Goal: Find specific fact: Find specific fact

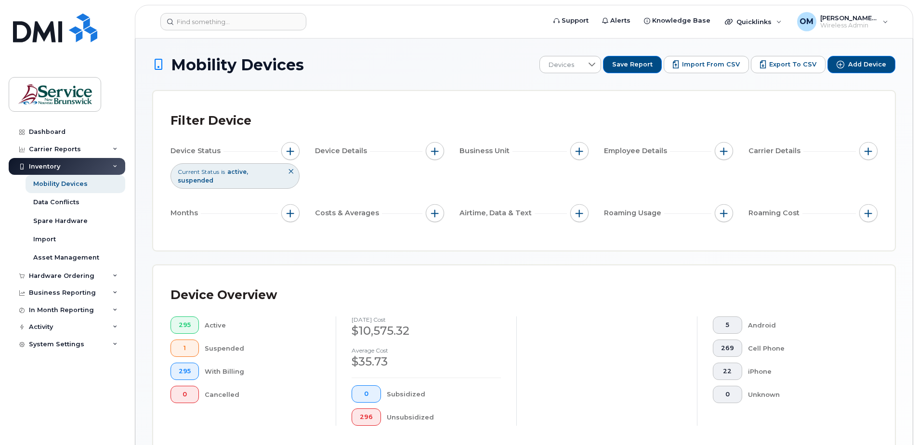
scroll to position [218, 0]
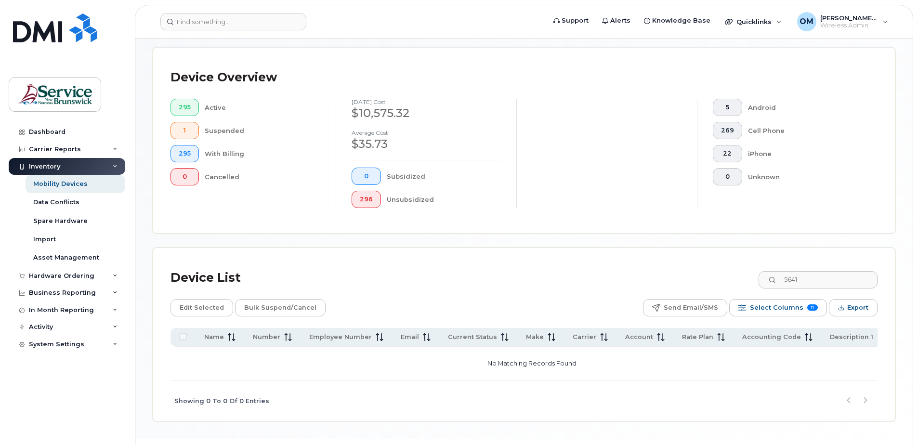
click at [69, 168] on div "Inventory" at bounding box center [67, 166] width 117 height 17
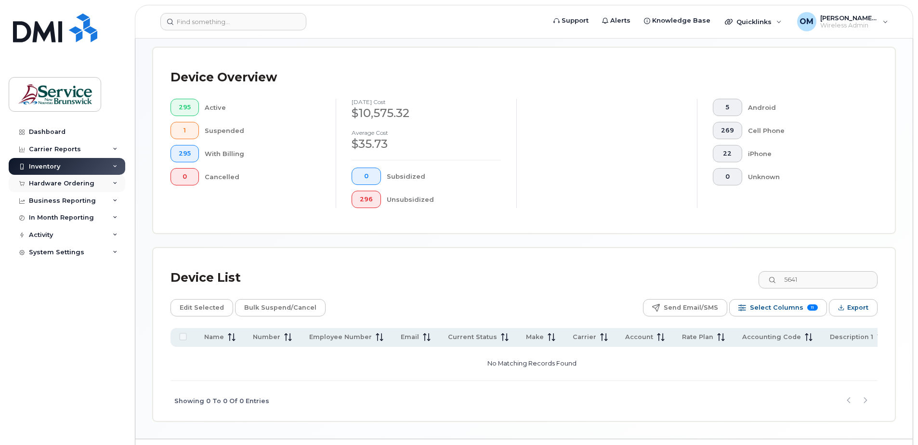
click at [65, 184] on div "Hardware Ordering" at bounding box center [61, 184] width 65 height 8
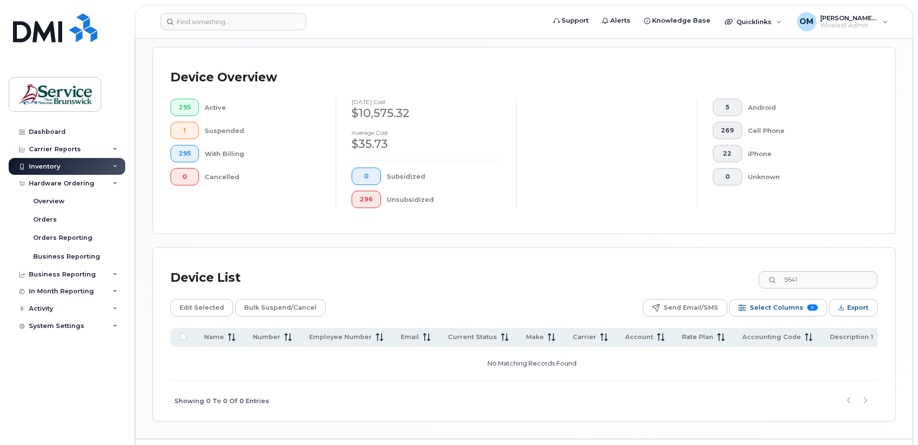
click at [60, 168] on div "Inventory" at bounding box center [67, 166] width 117 height 17
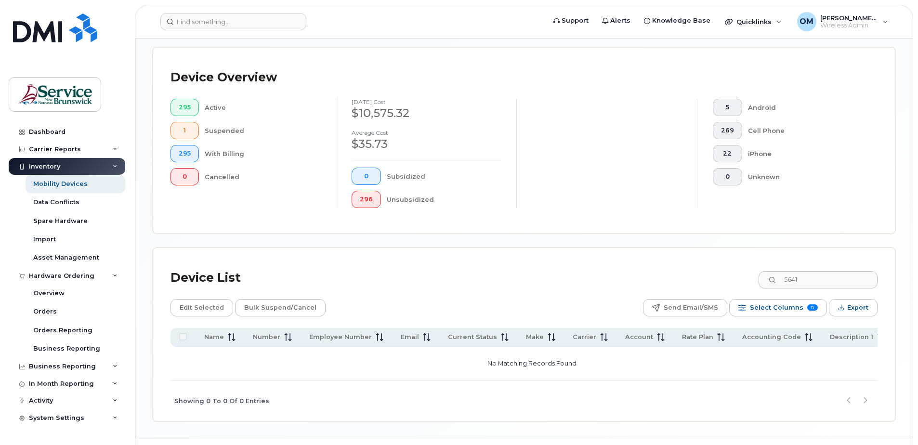
click at [60, 168] on div "Inventory" at bounding box center [67, 166] width 117 height 17
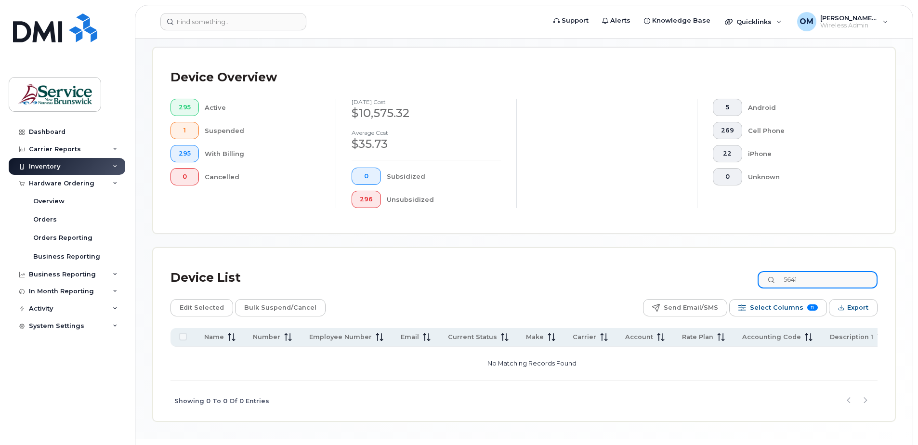
click at [820, 276] on input "5641" at bounding box center [817, 279] width 120 height 17
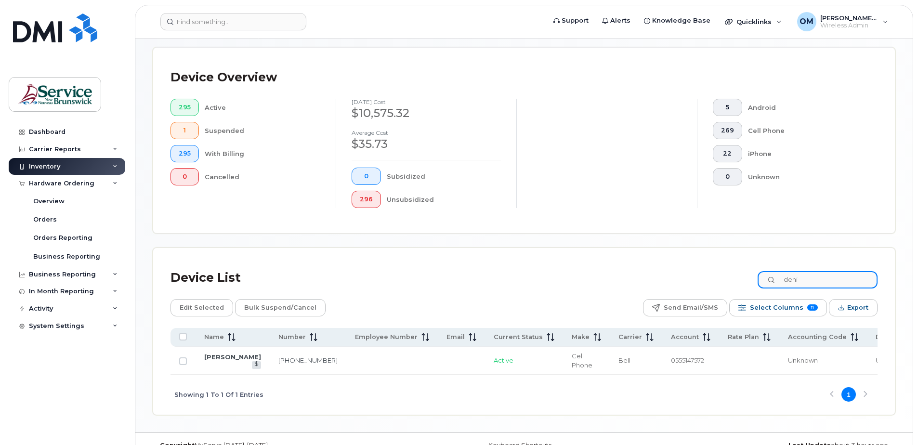
type input "deni"
drag, startPoint x: 252, startPoint y: 361, endPoint x: 274, endPoint y: 367, distance: 22.6
click at [662, 367] on td "[PHONE_NUMBER]" at bounding box center [690, 361] width 57 height 28
copy link "[PHONE_NUMBER]"
